Goal: Find contact information: Find contact information

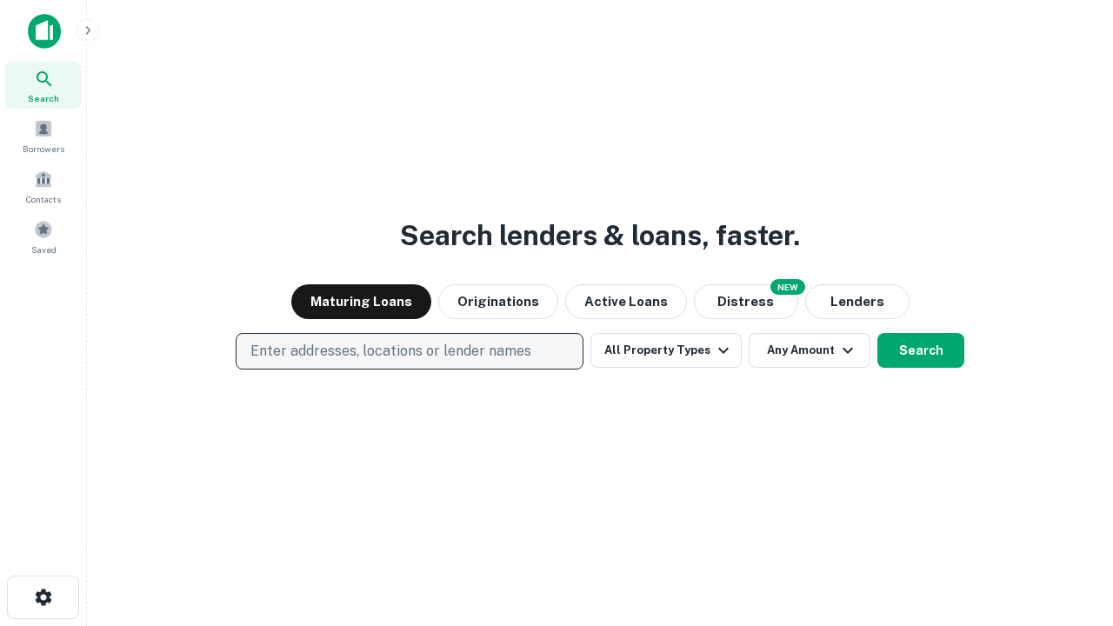
click at [409, 351] on p "Enter addresses, locations or lender names" at bounding box center [390, 351] width 281 height 21
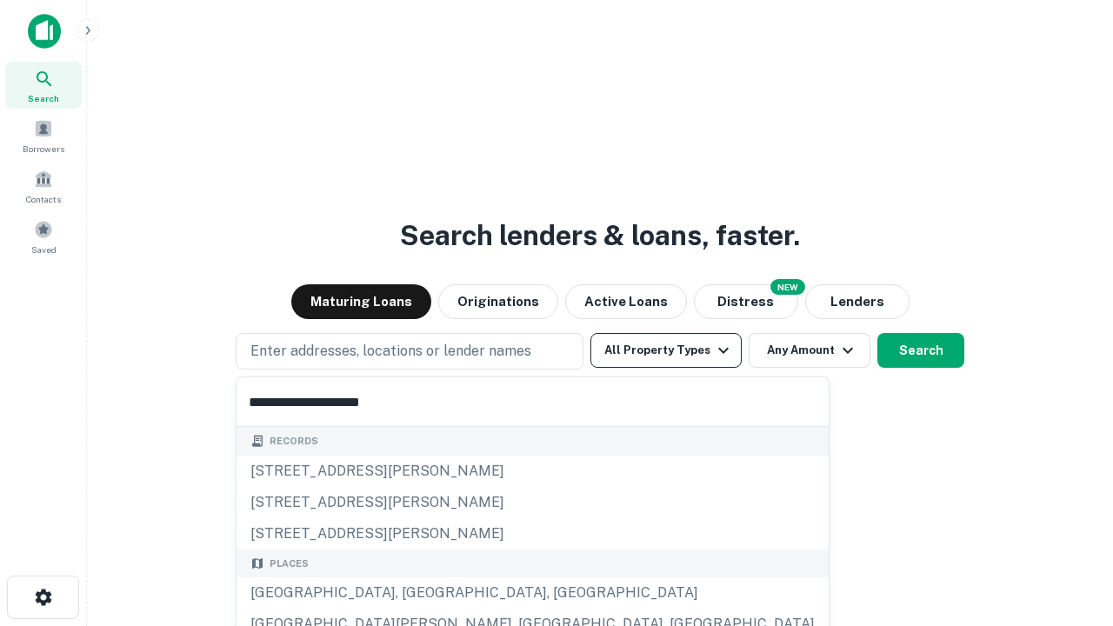
click at [415, 593] on div "[GEOGRAPHIC_DATA], [GEOGRAPHIC_DATA], [GEOGRAPHIC_DATA]" at bounding box center [532, 592] width 592 height 31
click at [666, 350] on button "All Property Types" at bounding box center [665, 350] width 151 height 35
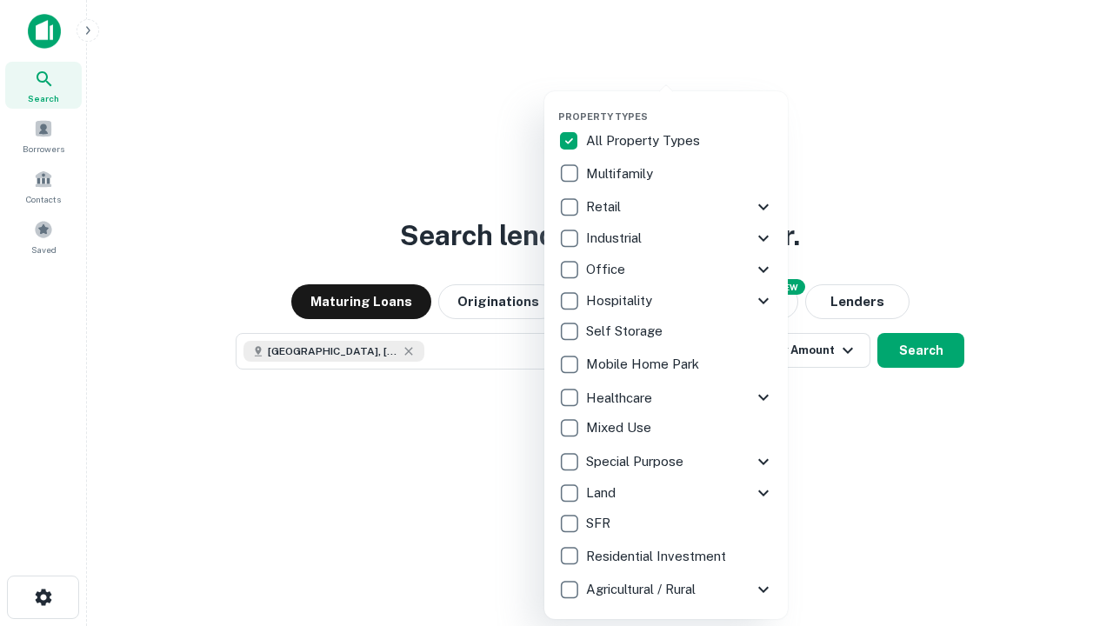
click at [680, 105] on button "button" at bounding box center [679, 105] width 243 height 1
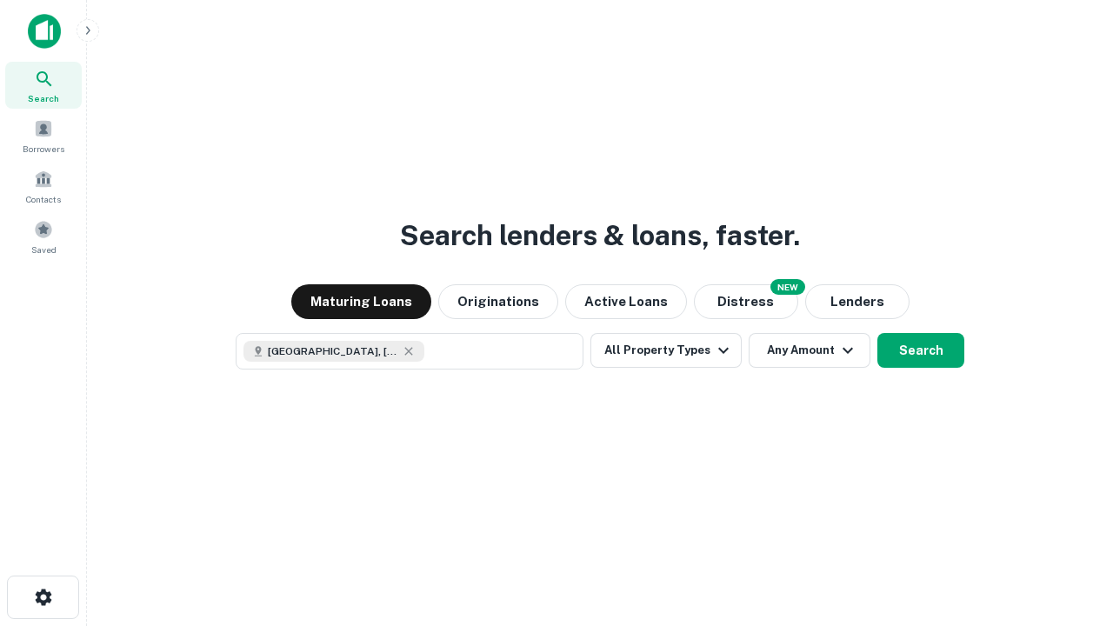
scroll to position [28, 0]
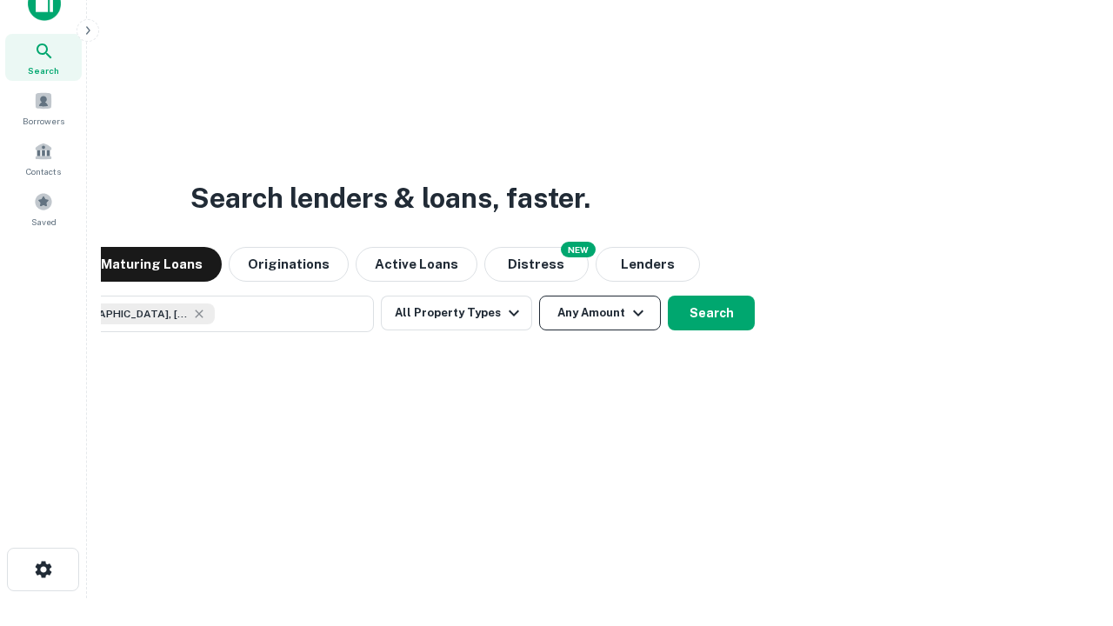
click at [539, 296] on button "Any Amount" at bounding box center [600, 313] width 122 height 35
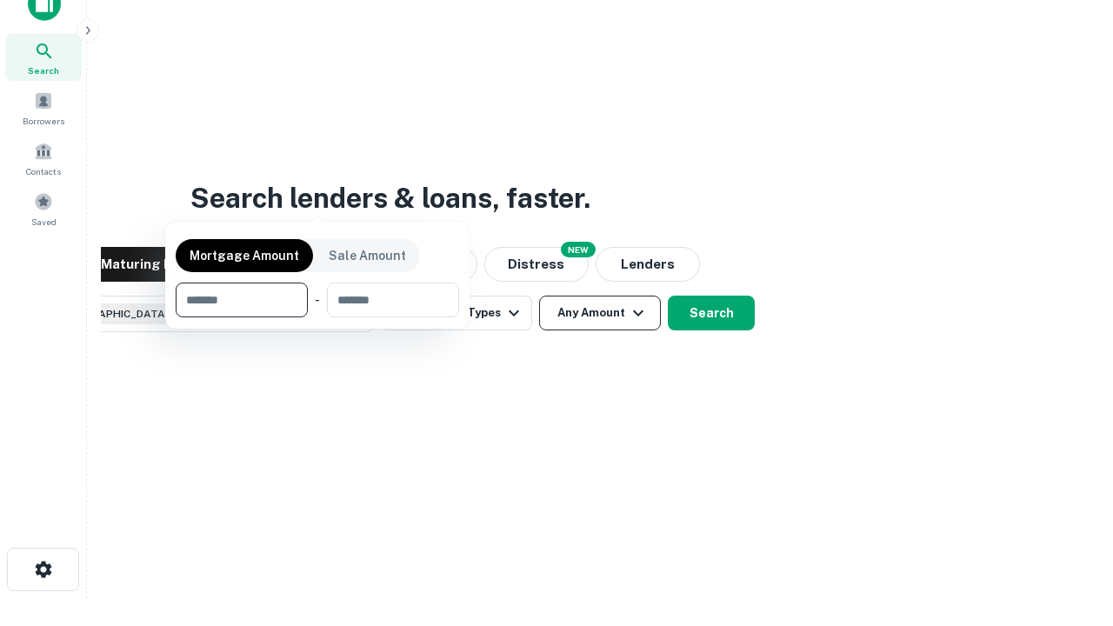
scroll to position [125, 492]
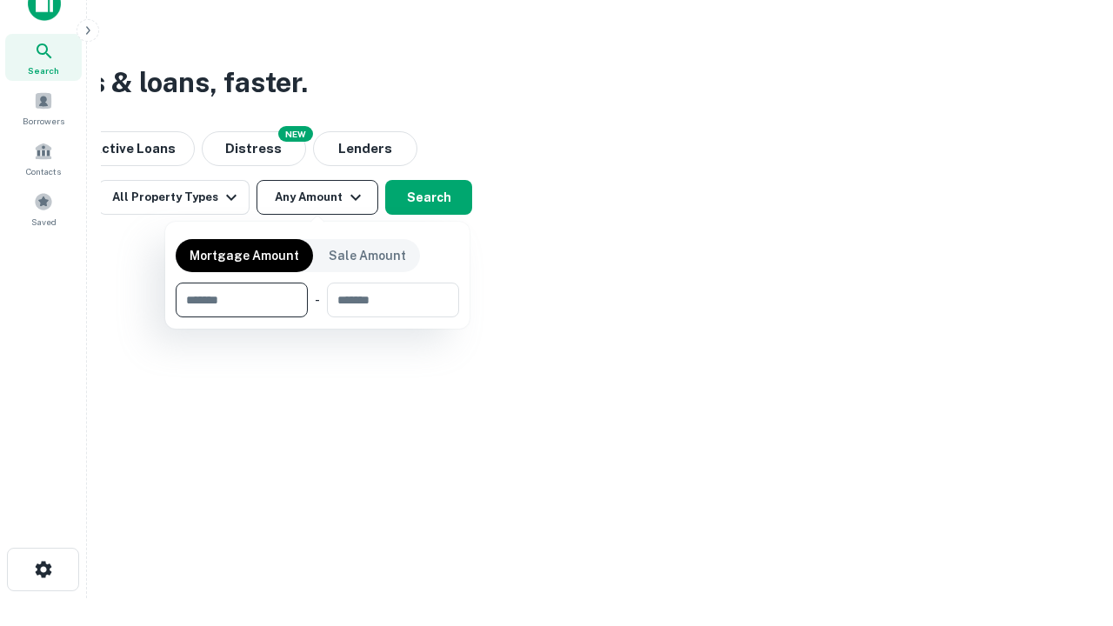
type input "*******"
click at [317, 317] on button "button" at bounding box center [317, 317] width 283 height 1
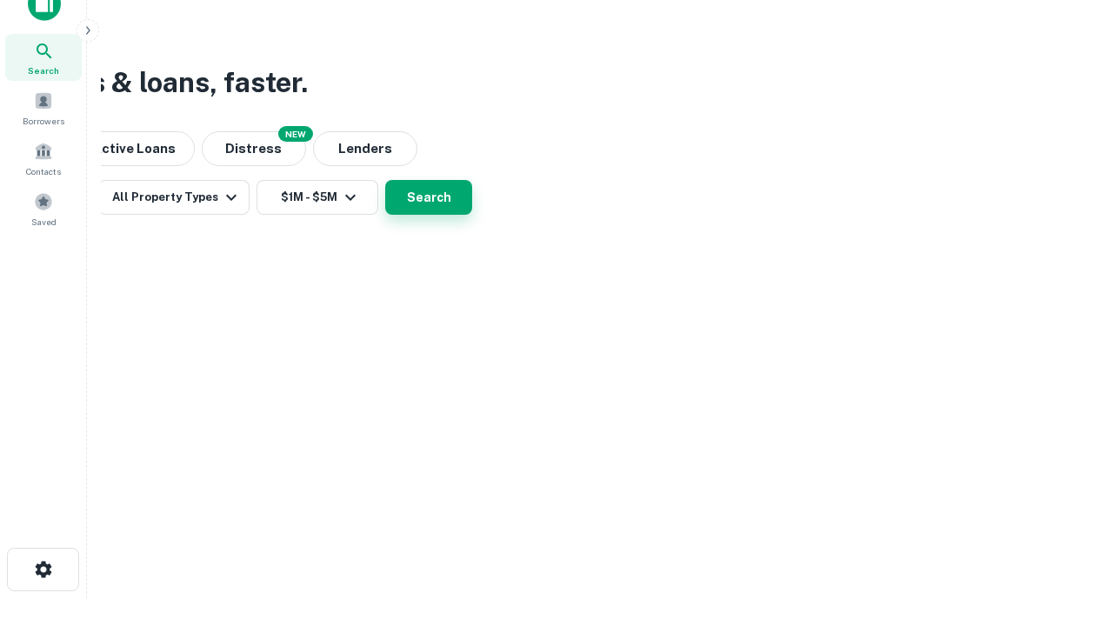
click at [472, 215] on button "Search" at bounding box center [428, 197] width 87 height 35
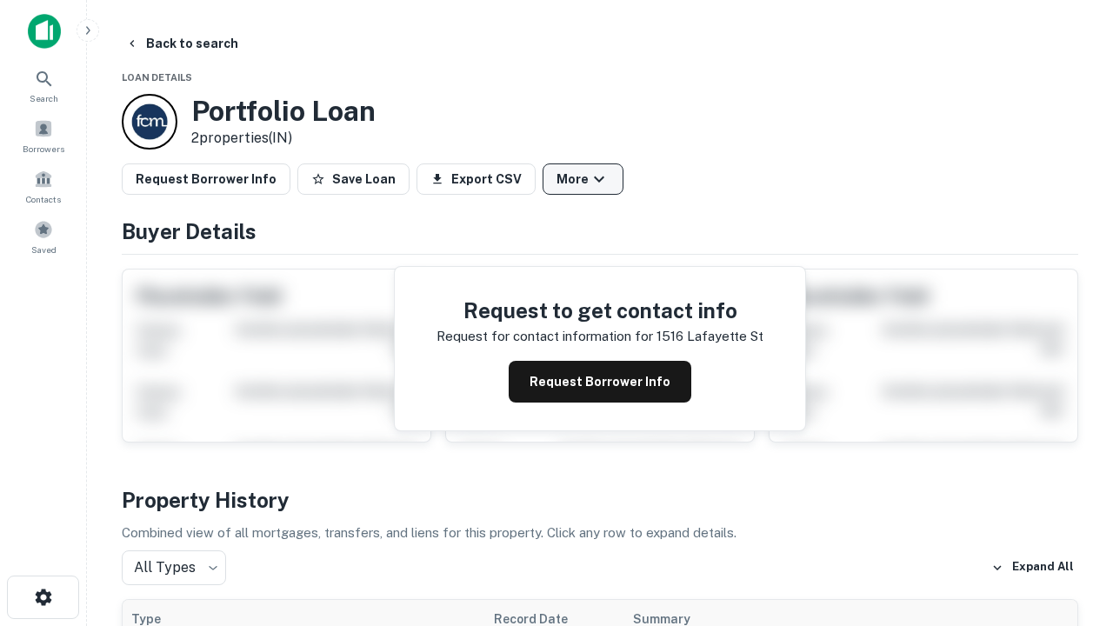
click at [582, 179] on button "More" at bounding box center [582, 178] width 81 height 31
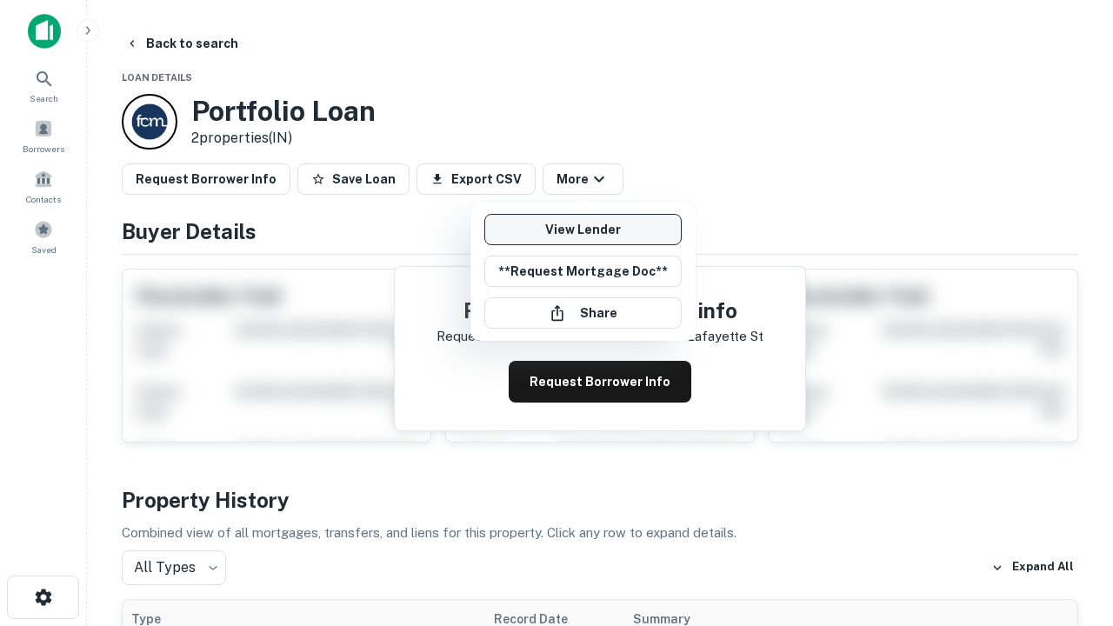
click at [582, 229] on link "View Lender" at bounding box center [582, 229] width 197 height 31
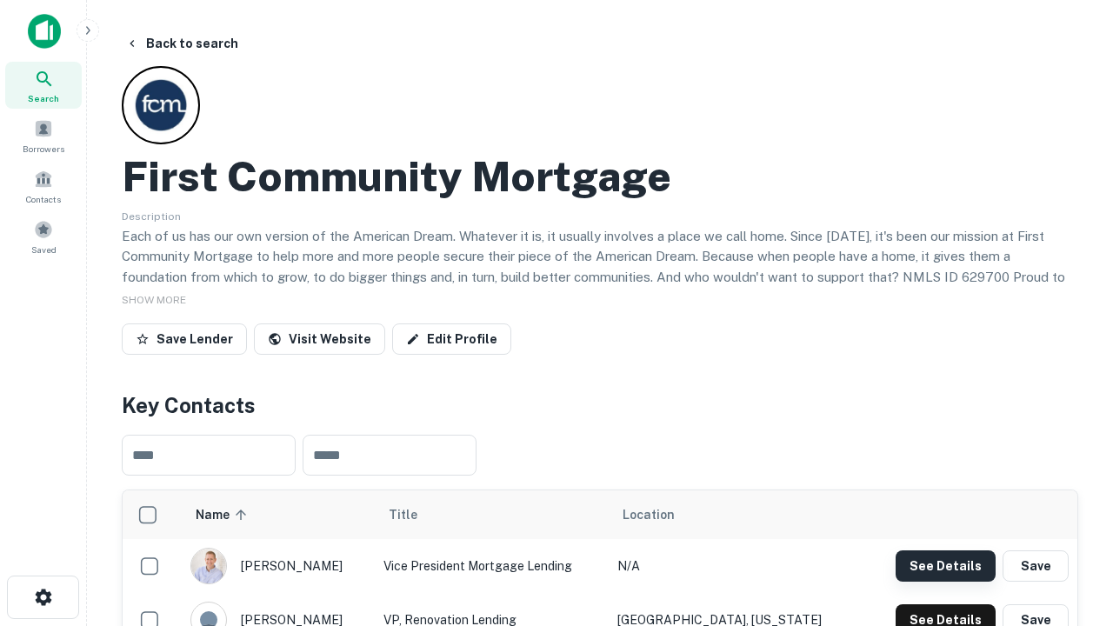
click at [945, 565] on button "See Details" at bounding box center [945, 565] width 100 height 31
click at [43, 597] on icon "button" at bounding box center [43, 597] width 21 height 21
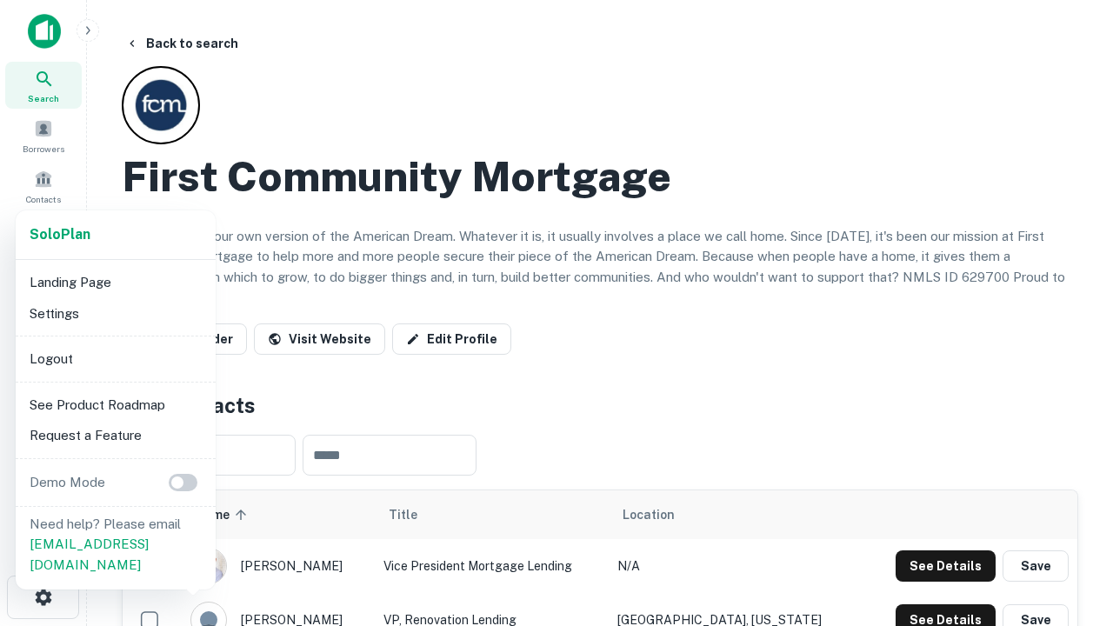
click at [115, 358] on li "Logout" at bounding box center [116, 358] width 186 height 31
